Goal: Task Accomplishment & Management: Manage account settings

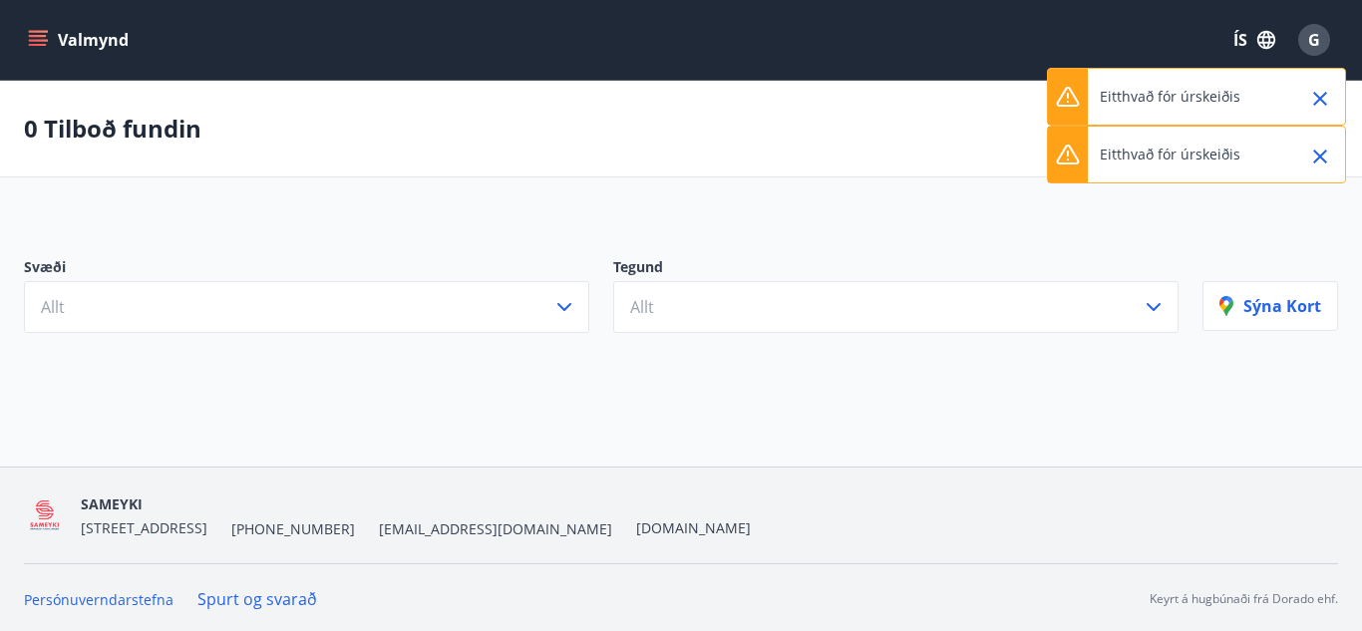
click at [1320, 97] on icon "Close" at bounding box center [1320, 99] width 14 height 14
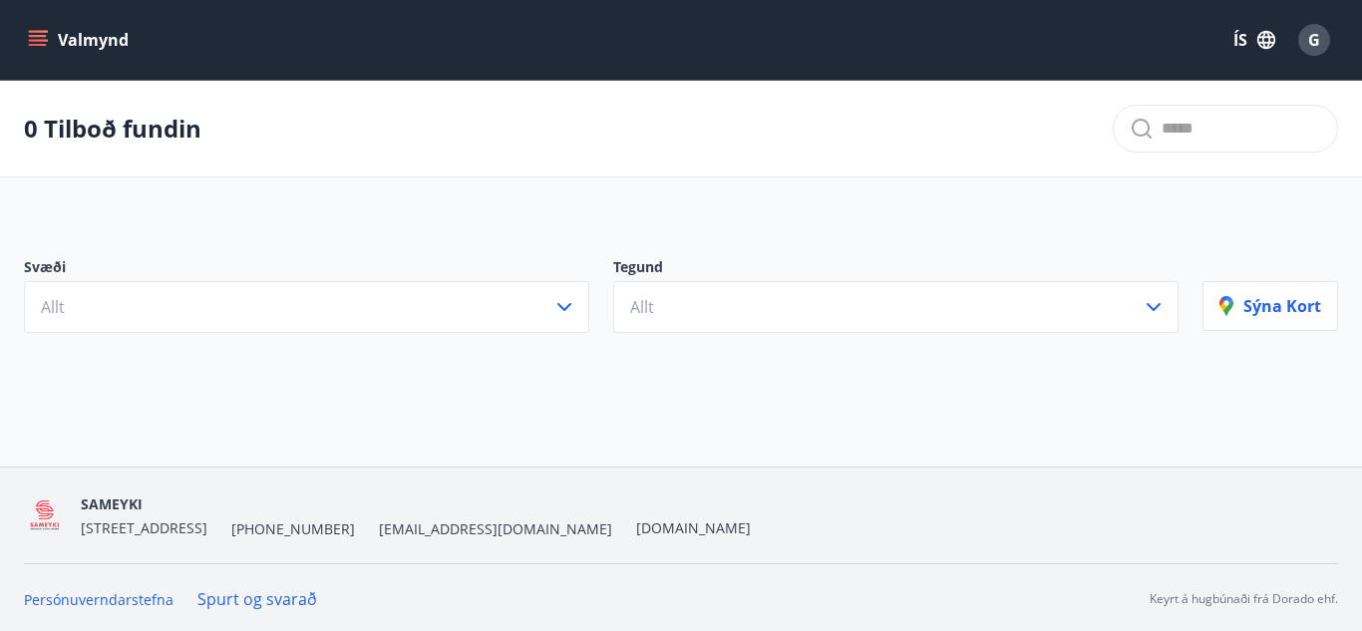
click at [1311, 36] on span "G" at bounding box center [1314, 40] width 12 height 22
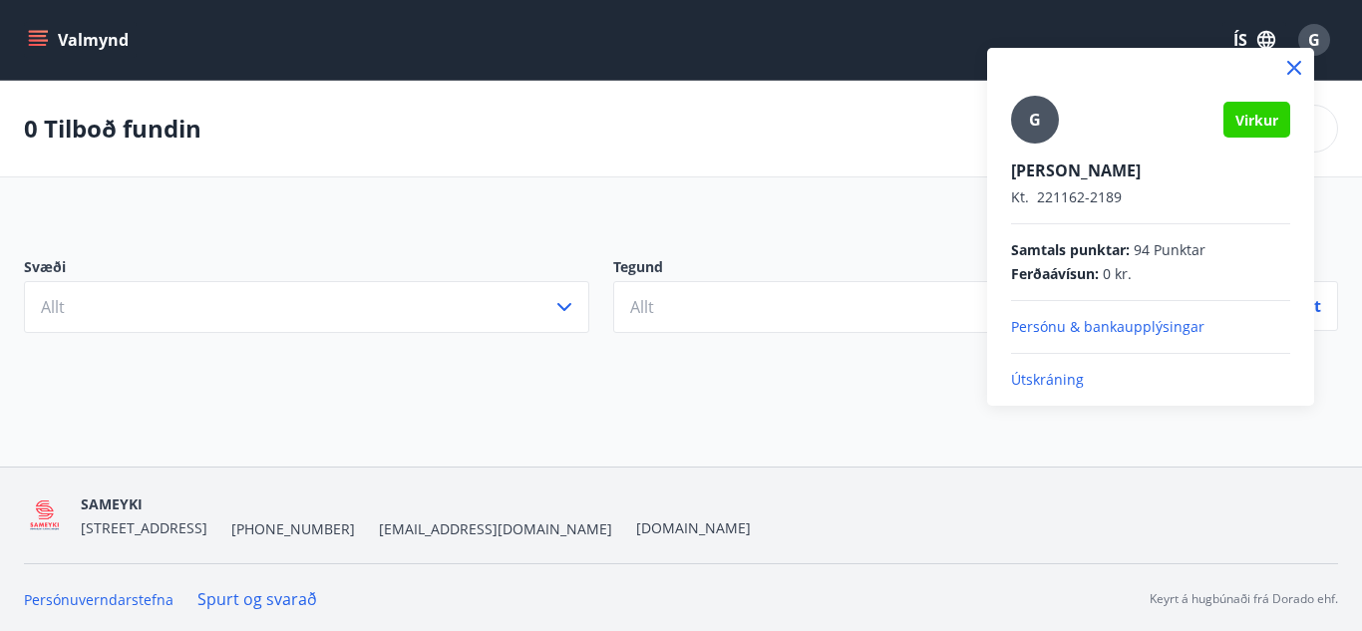
click at [1103, 331] on p "Persónu & bankaupplýsingar" at bounding box center [1150, 327] width 279 height 20
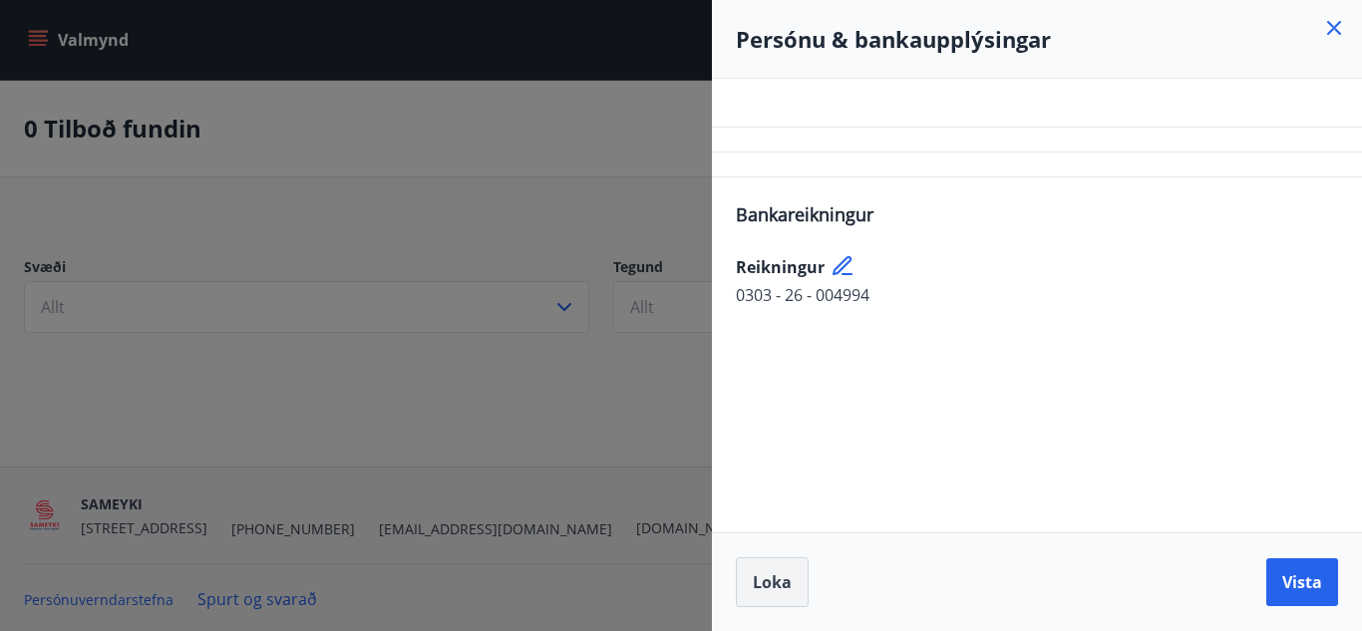
click at [763, 583] on span "Loka" at bounding box center [772, 582] width 39 height 22
